Goal: Transaction & Acquisition: Purchase product/service

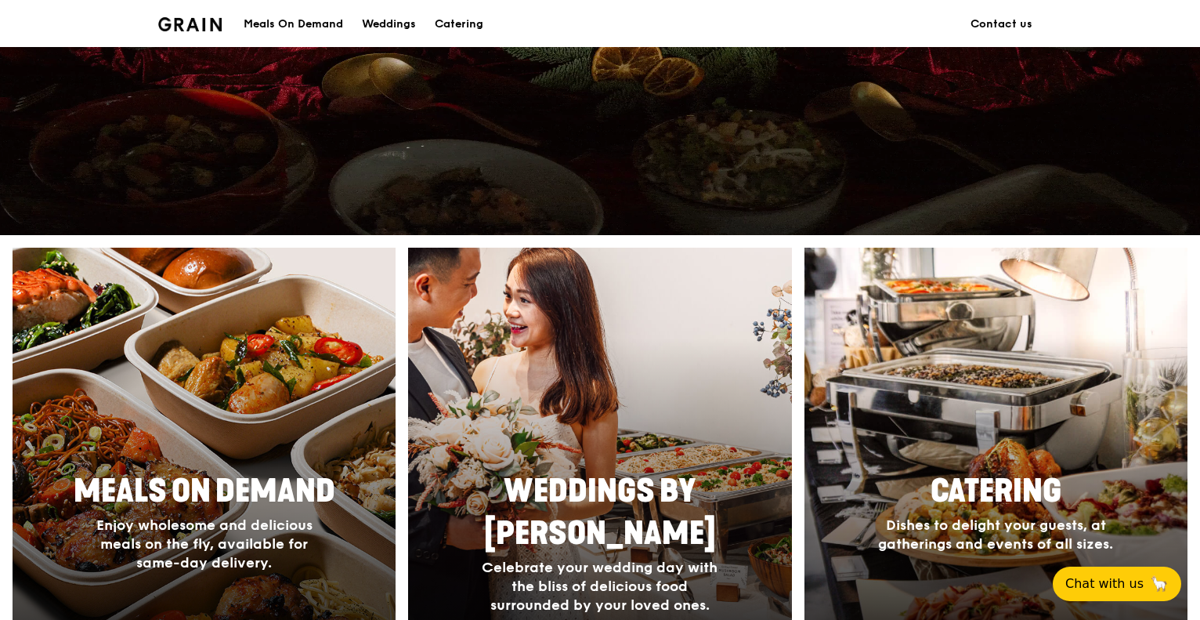
click at [360, 406] on div at bounding box center [204, 475] width 421 height 501
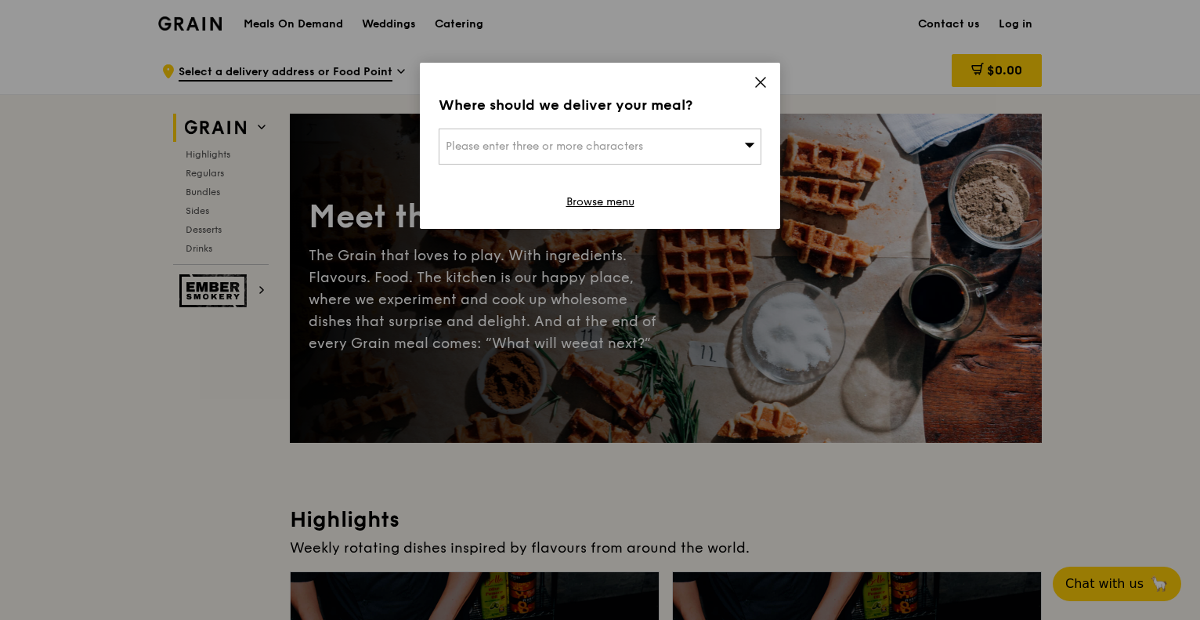
click at [705, 153] on div "Please enter three or more characters" at bounding box center [600, 146] width 323 height 36
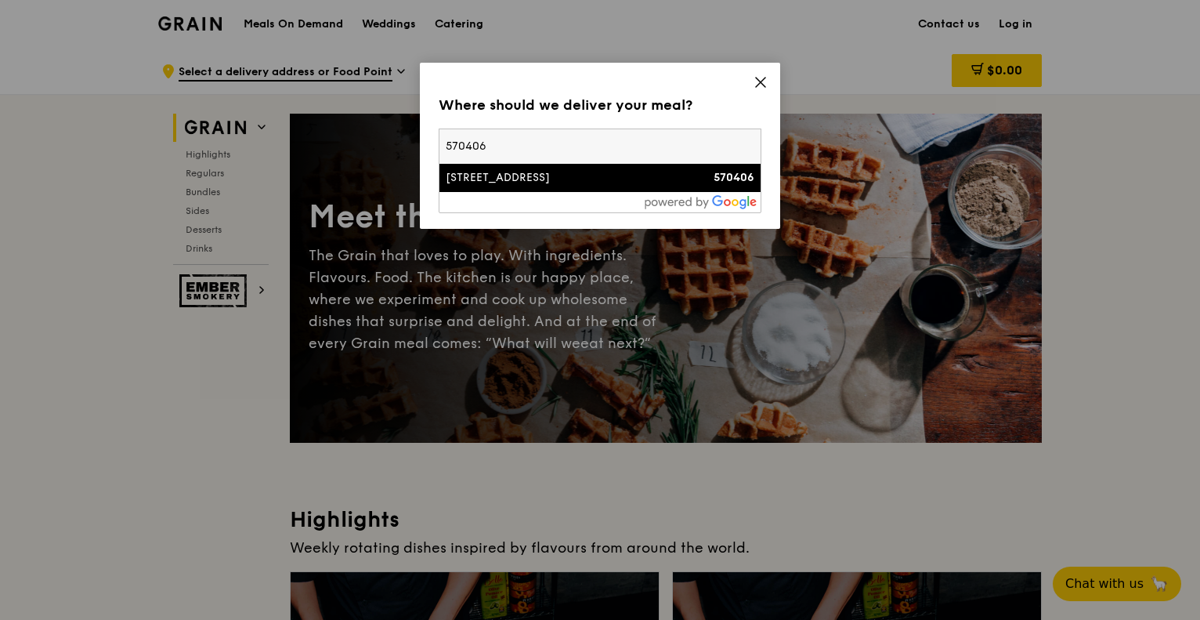
type input "570406"
click at [632, 175] on div "[STREET_ADDRESS]" at bounding box center [562, 178] width 232 height 16
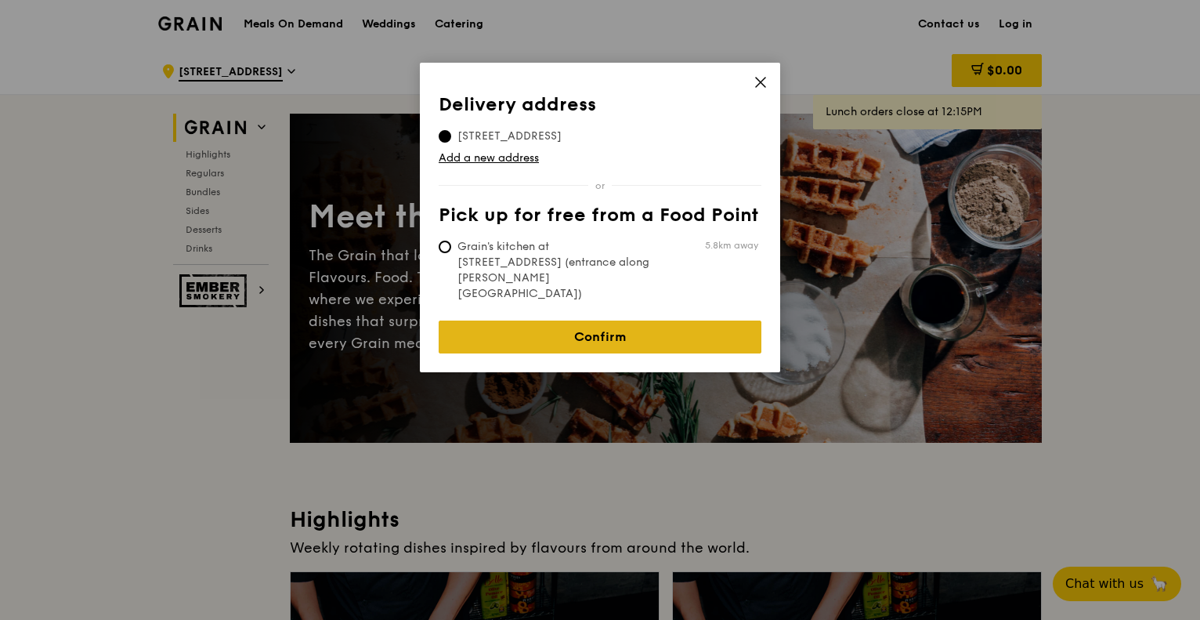
click at [576, 320] on link "Confirm" at bounding box center [600, 336] width 323 height 33
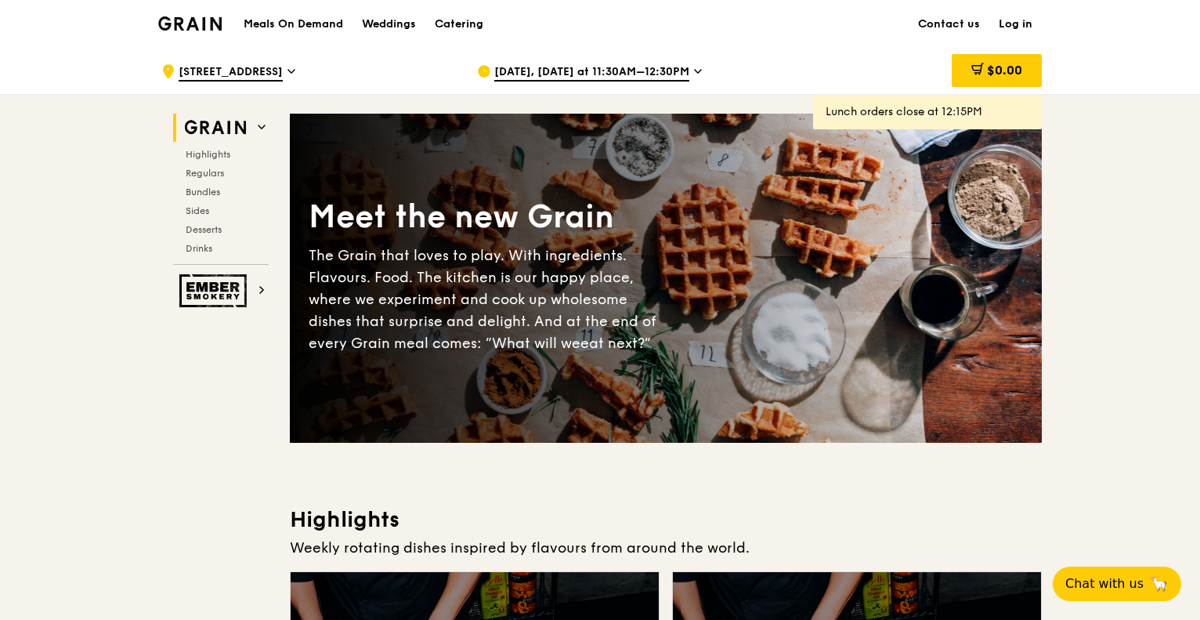
click at [569, 68] on span "[DATE], [DATE] at 11:30AM–12:30PM" at bounding box center [591, 72] width 195 height 17
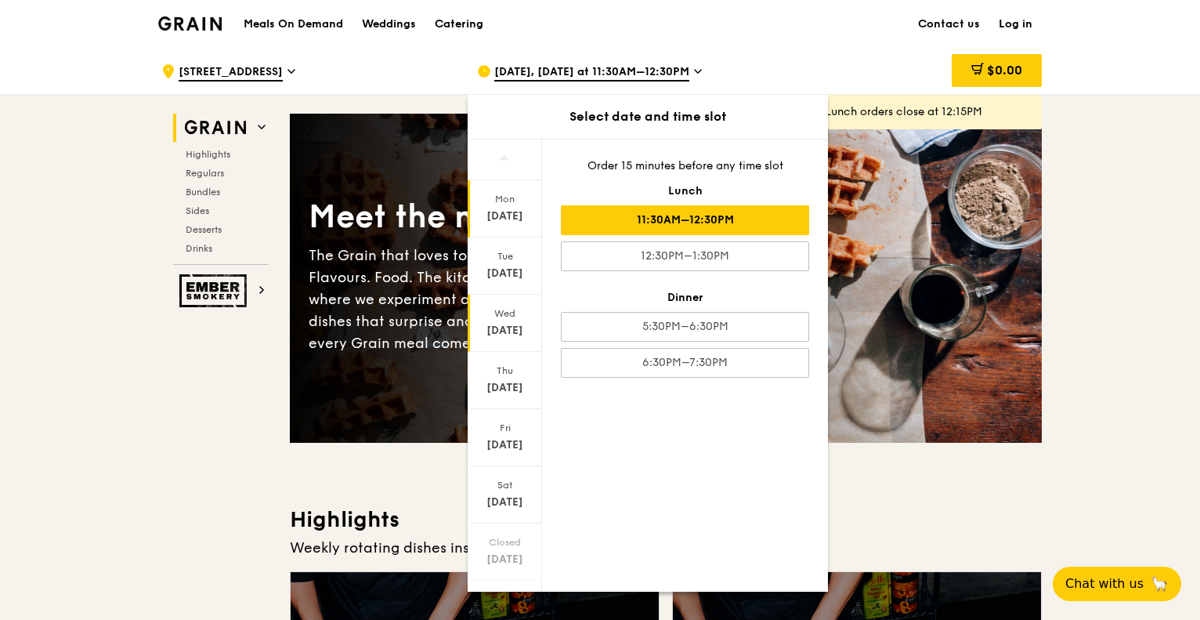
click at [517, 315] on div "Wed" at bounding box center [505, 313] width 70 height 13
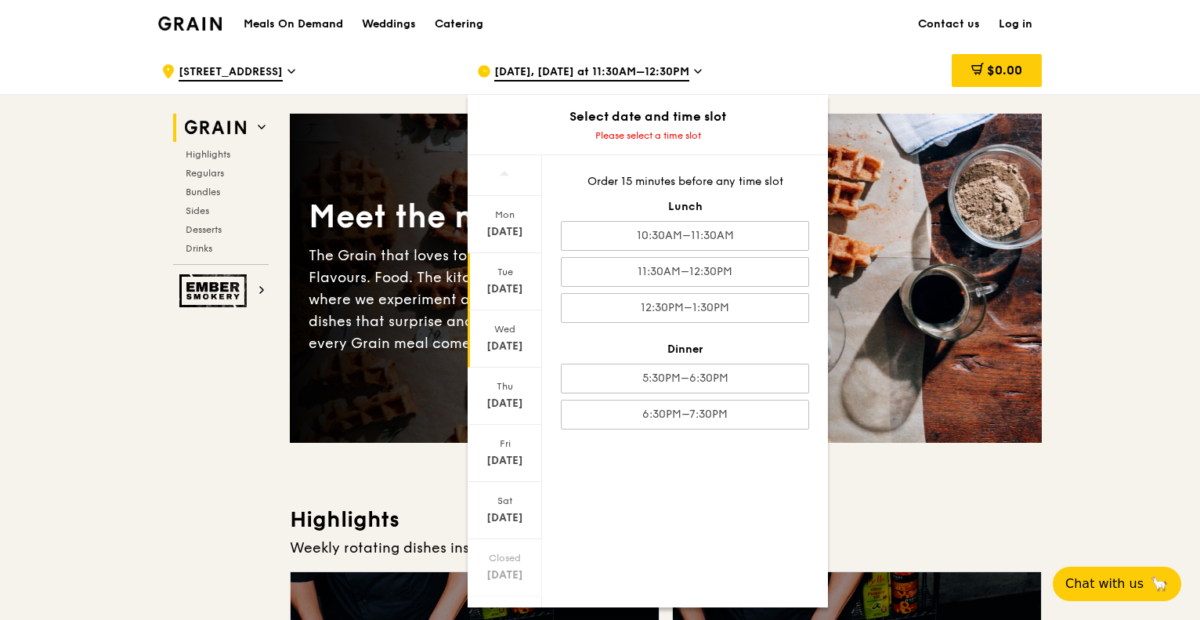
click at [522, 281] on div "[DATE]" at bounding box center [505, 289] width 70 height 16
click at [670, 405] on div "6:30PM–7:30PM" at bounding box center [685, 414] width 248 height 30
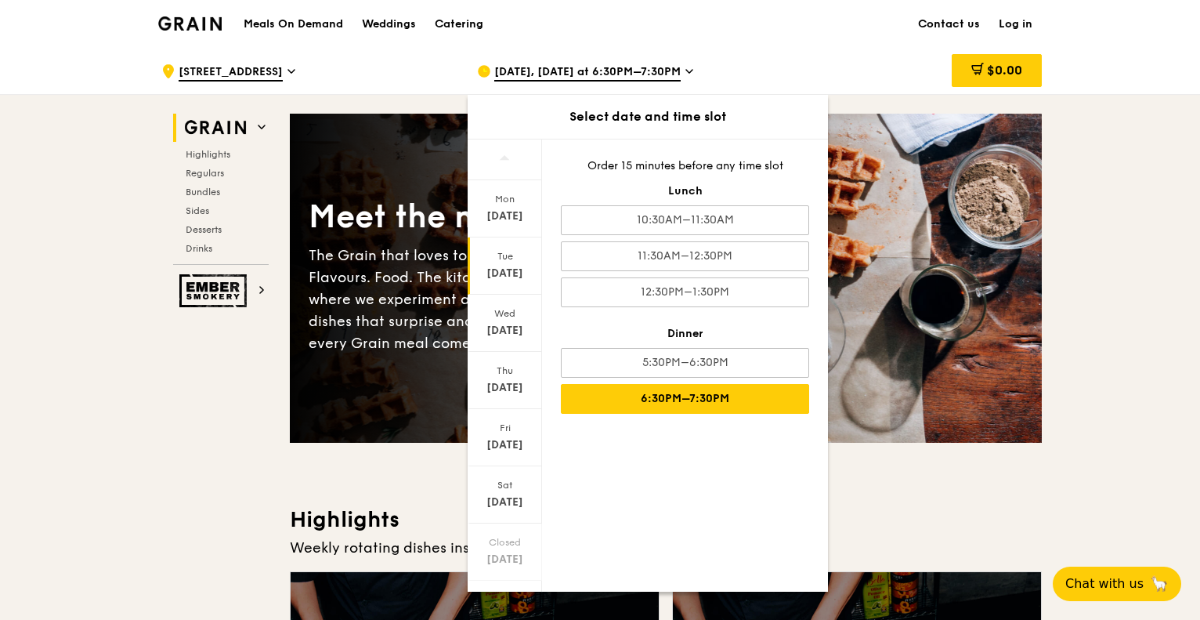
click at [653, 397] on div "6:30PM–7:30PM" at bounding box center [685, 399] width 248 height 30
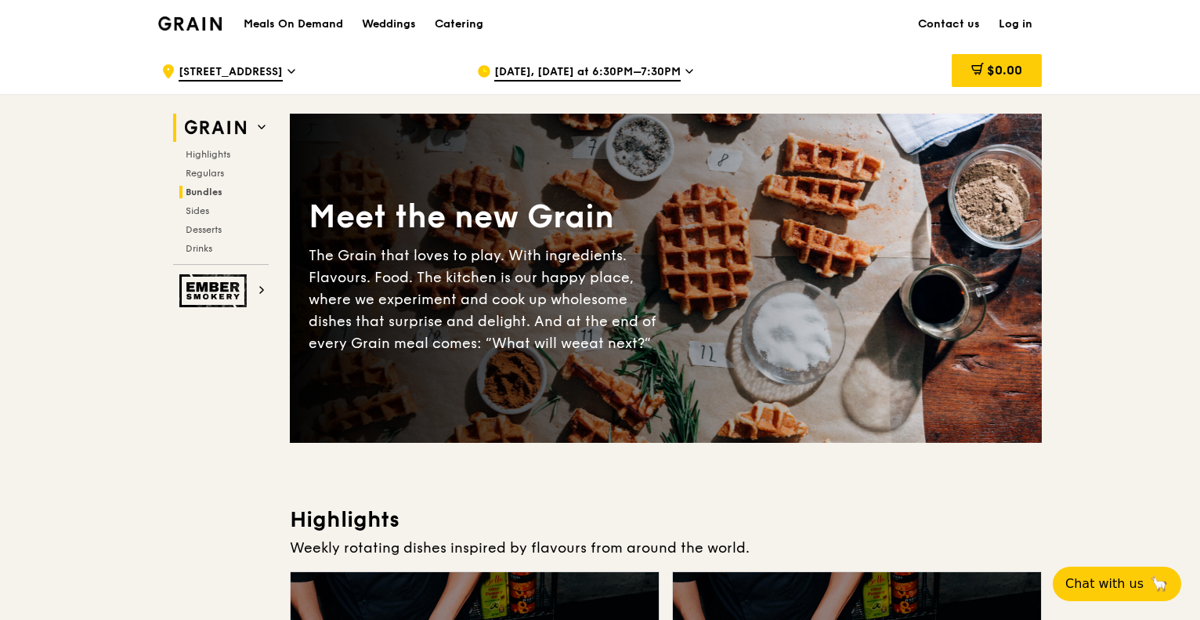
click at [229, 197] on h2 "Bundles" at bounding box center [223, 192] width 89 height 13
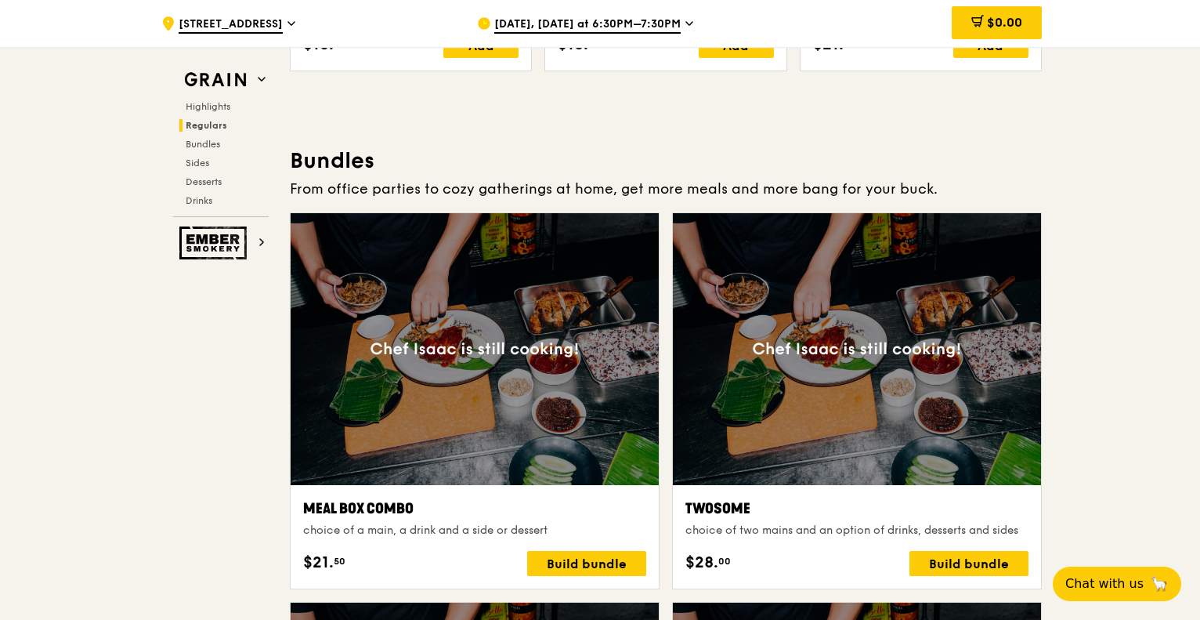
scroll to position [2239, 0]
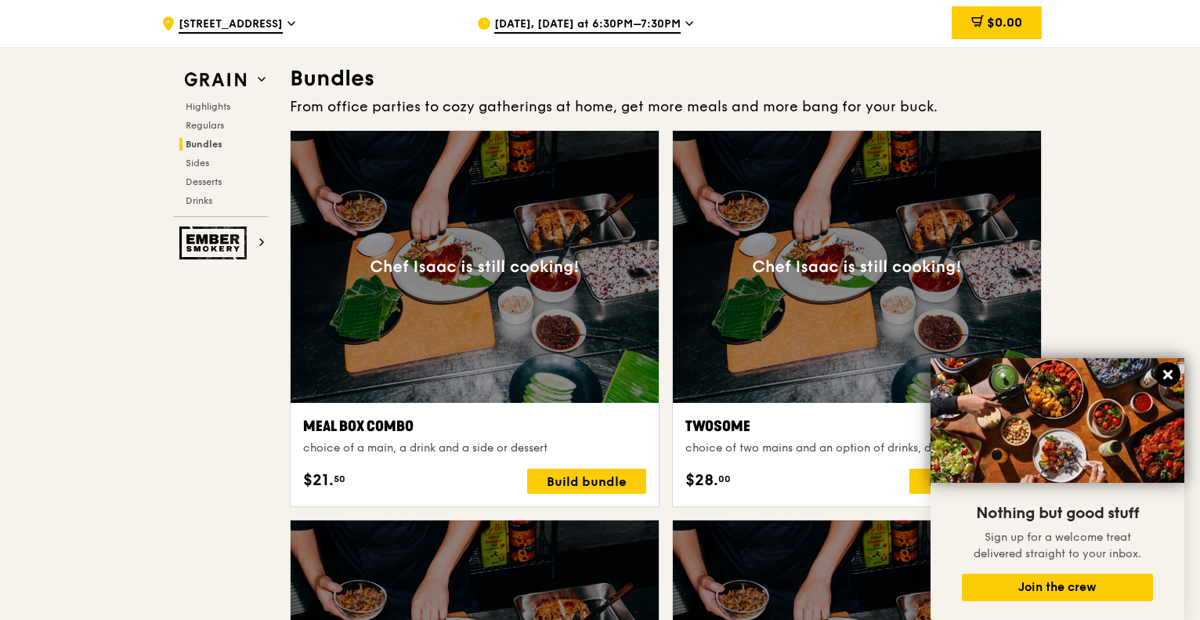
click at [1175, 374] on button at bounding box center [1167, 374] width 25 height 25
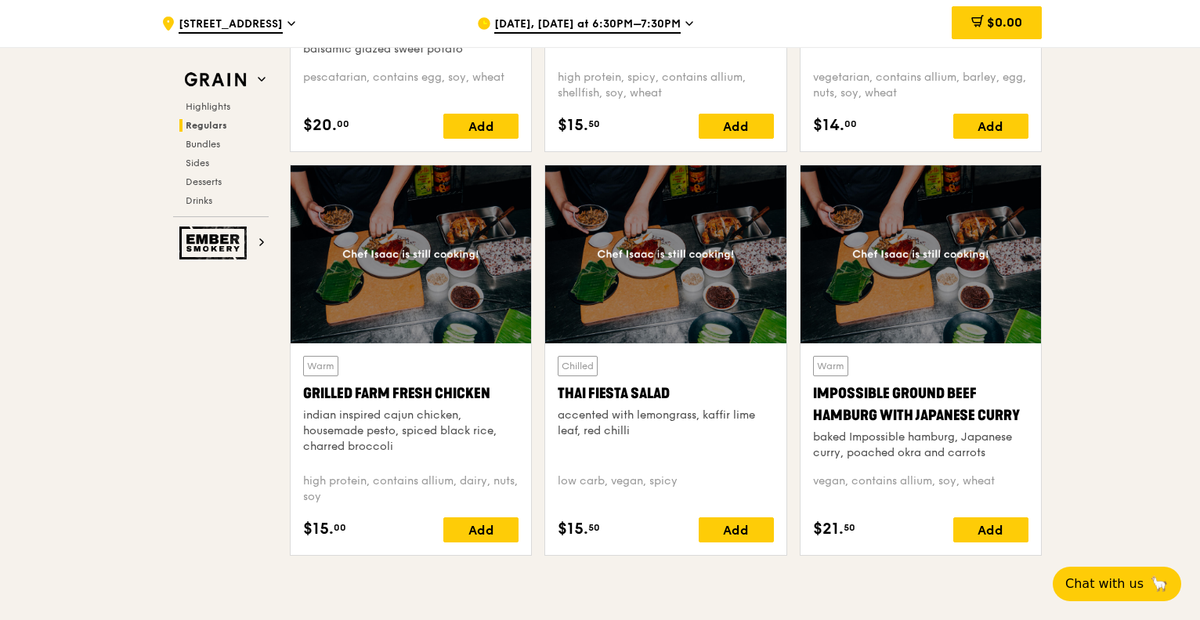
scroll to position [0, 0]
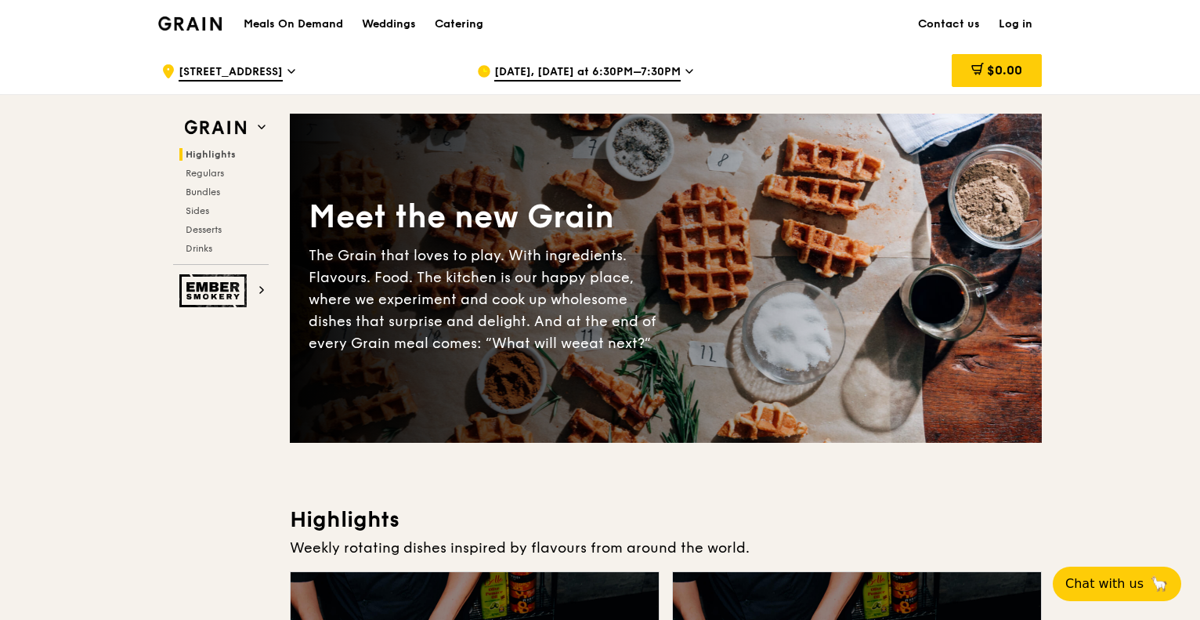
drag, startPoint x: 1161, startPoint y: 393, endPoint x: 1197, endPoint y: -94, distance: 488.4
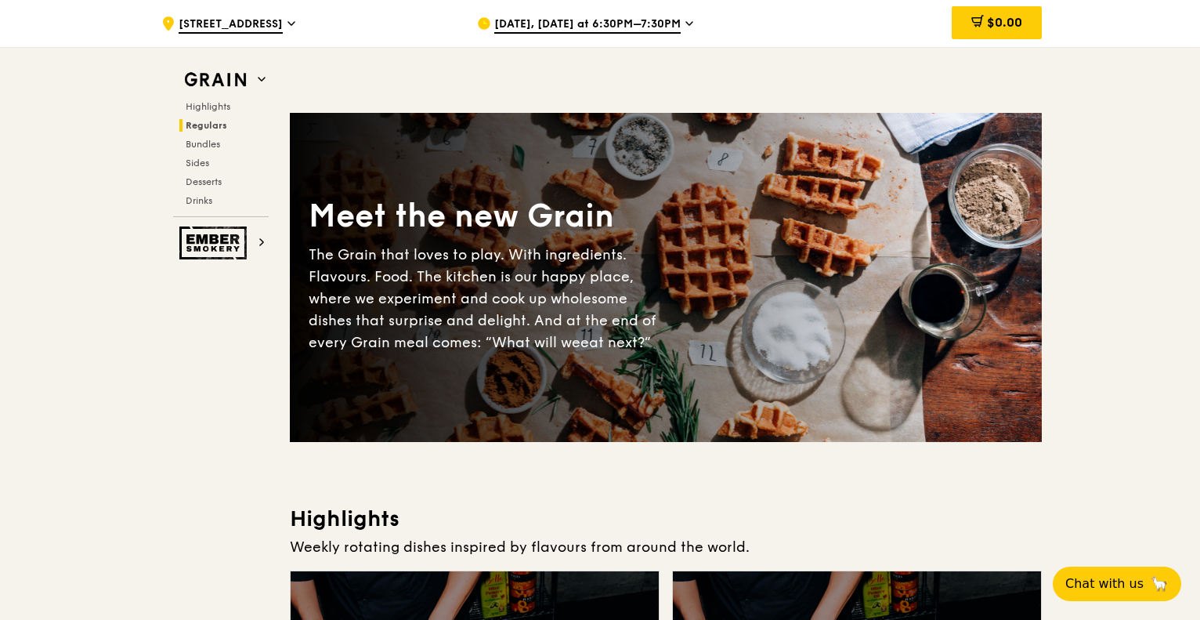
drag, startPoint x: 1118, startPoint y: 334, endPoint x: 1179, endPoint y: -69, distance: 407.8
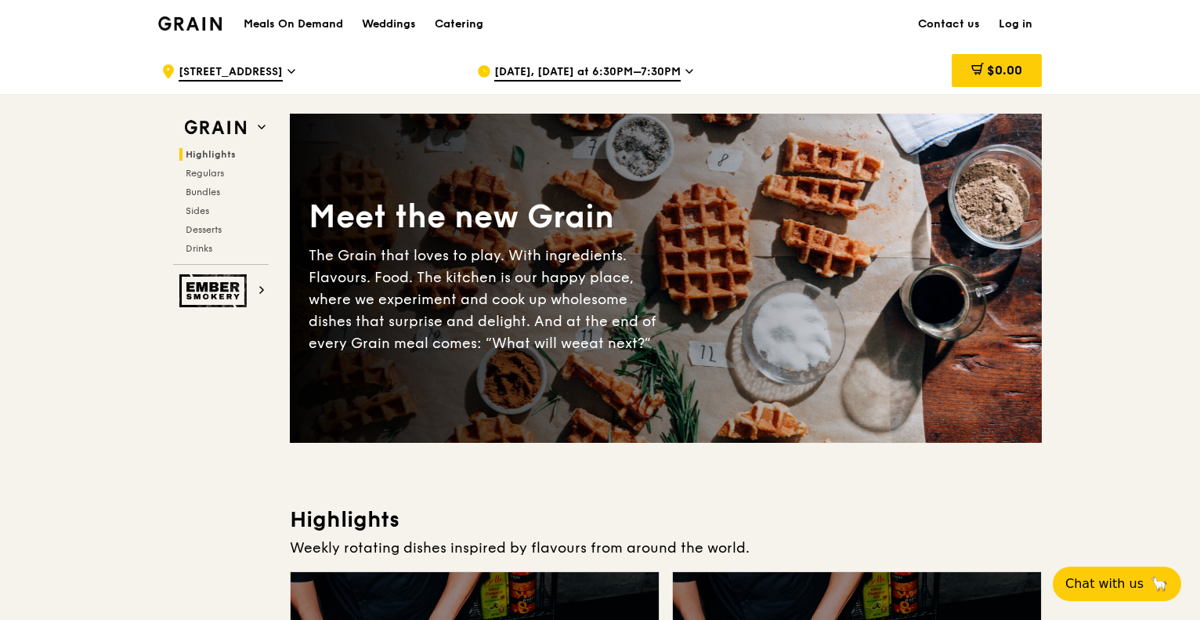
click at [323, 27] on h1 "Meals On Demand" at bounding box center [293, 24] width 99 height 16
click at [435, 21] on div "Catering" at bounding box center [459, 24] width 49 height 47
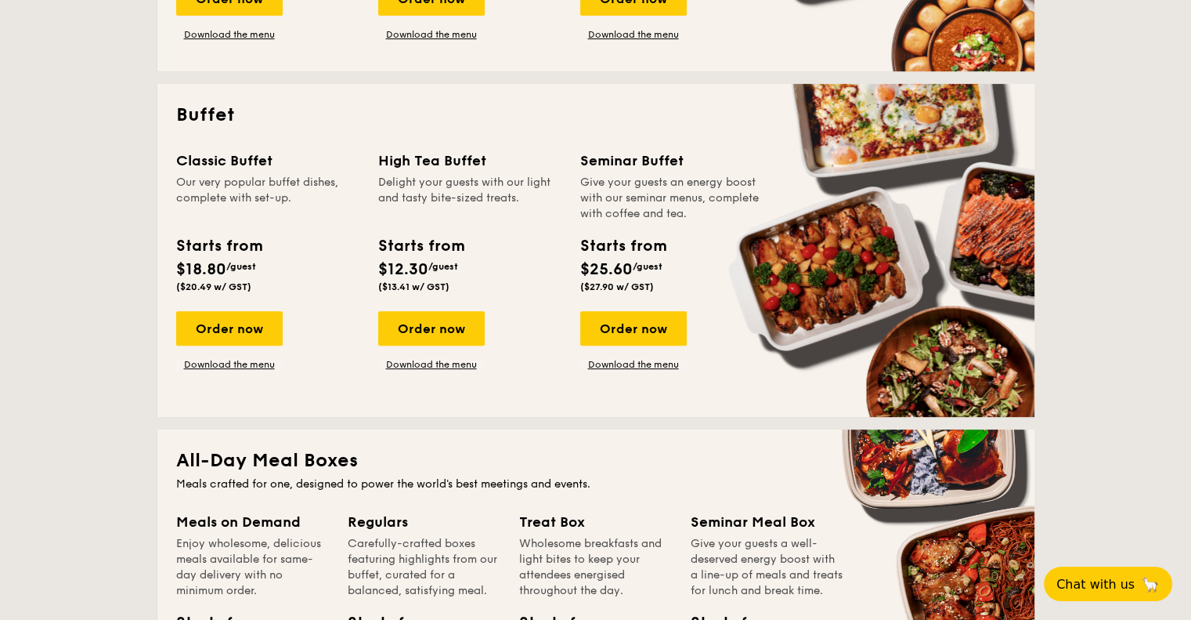
scroll to position [157, 0]
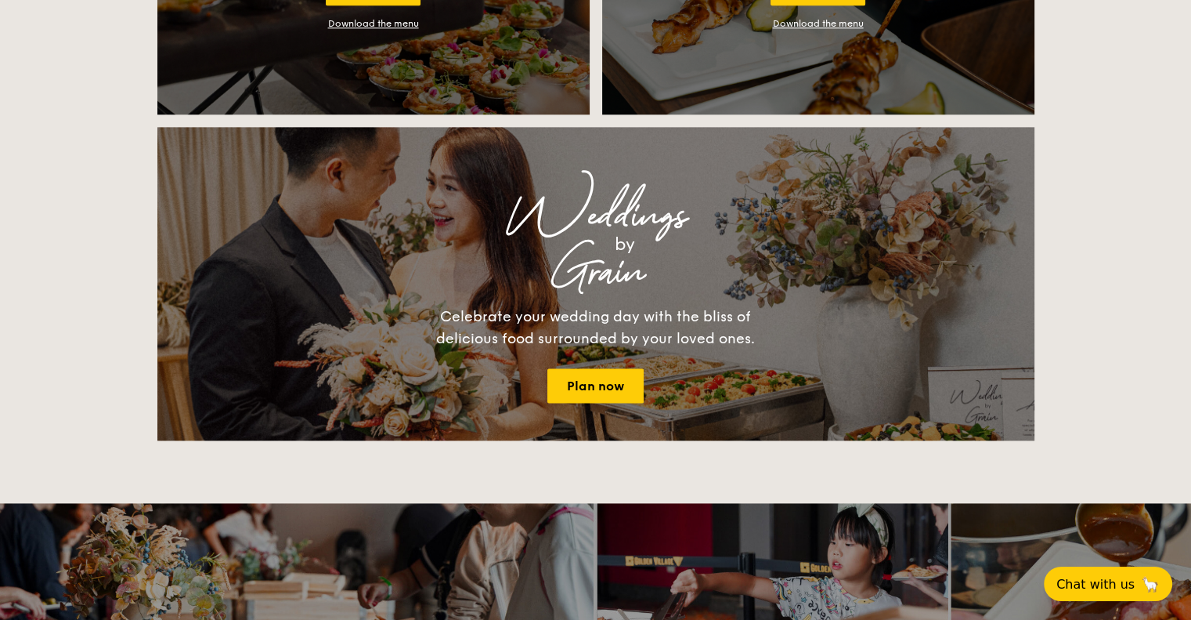
drag, startPoint x: 1015, startPoint y: 201, endPoint x: 1017, endPoint y: 187, distance: 14.2
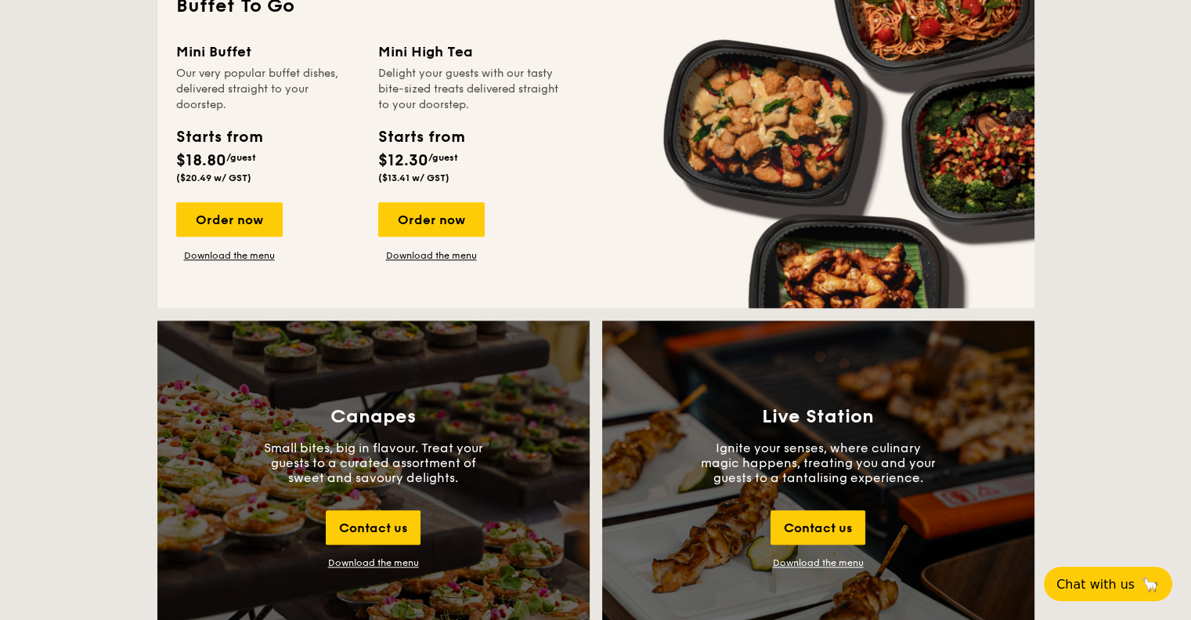
scroll to position [0, 0]
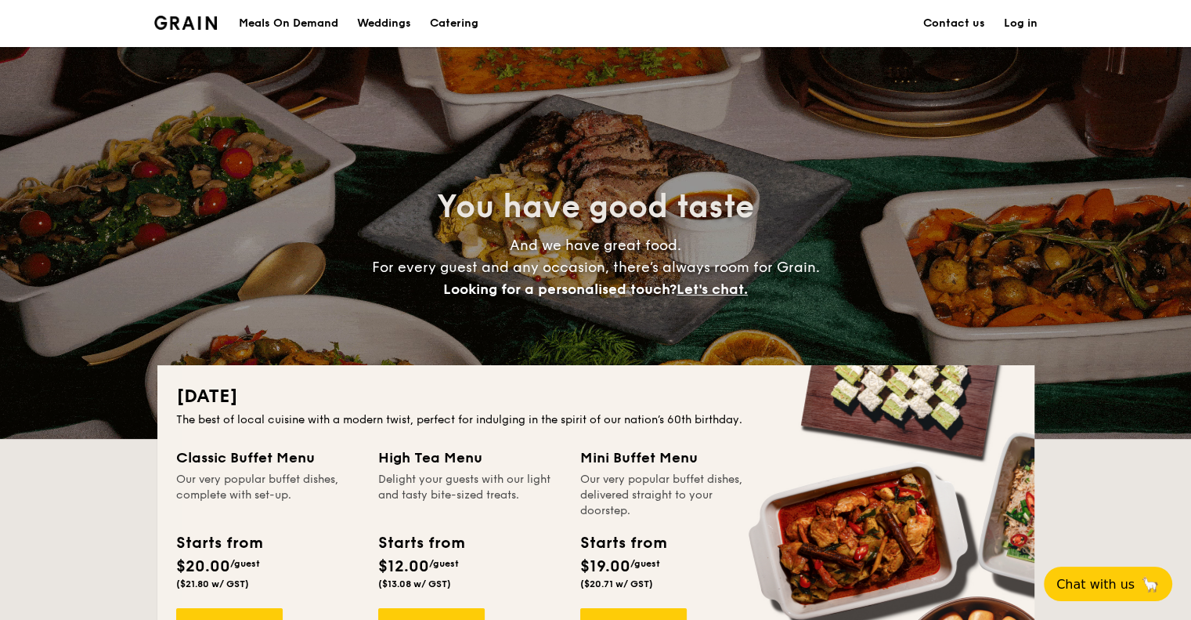
drag, startPoint x: 1053, startPoint y: 153, endPoint x: 611, endPoint y: 52, distance: 453.7
click at [295, 26] on div "Meals On Demand" at bounding box center [288, 23] width 99 height 47
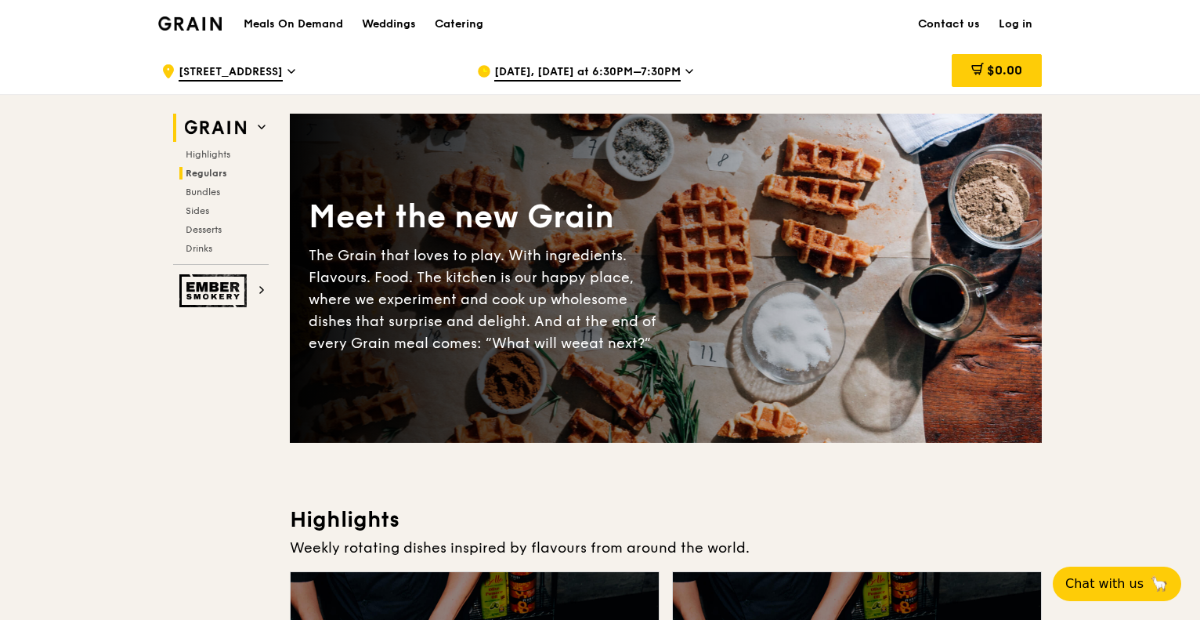
click at [213, 175] on span "Regulars" at bounding box center [207, 173] width 42 height 11
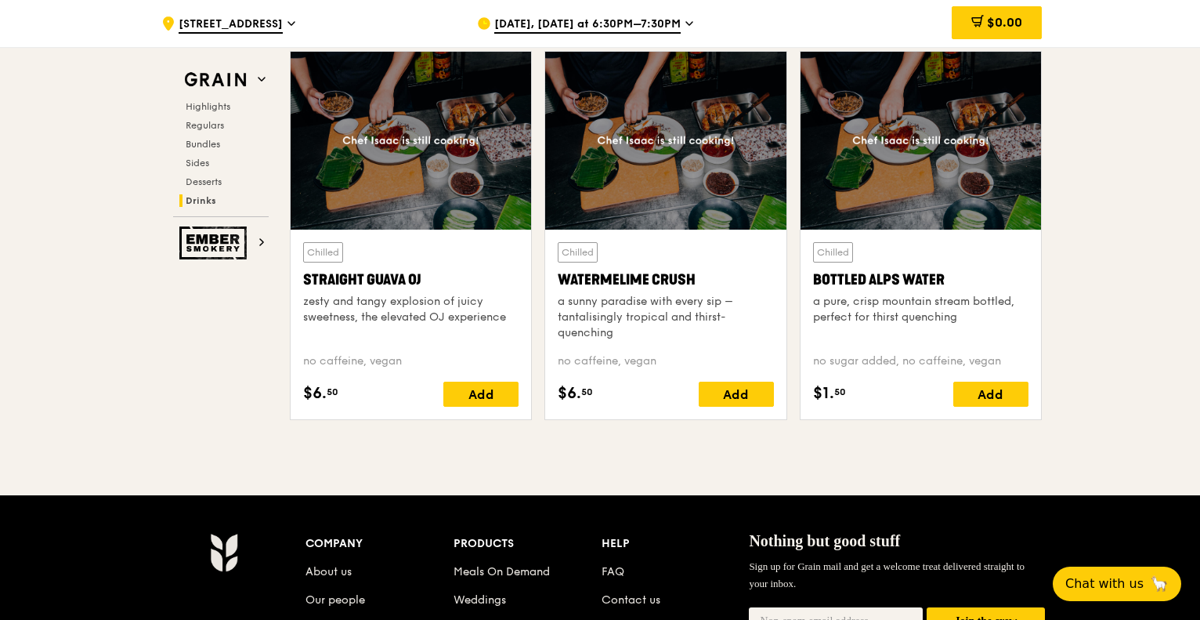
scroll to position [6104, 0]
